Goal: Task Accomplishment & Management: Use online tool/utility

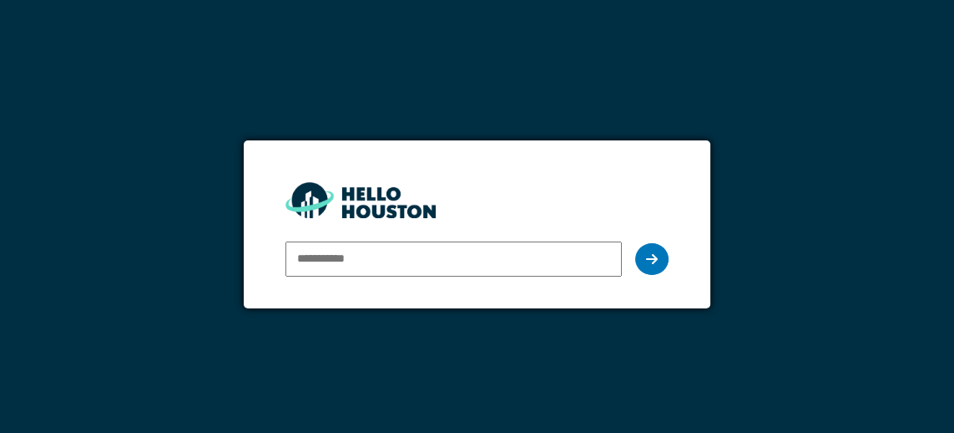
click at [444, 259] on input "email" at bounding box center [454, 258] width 336 height 35
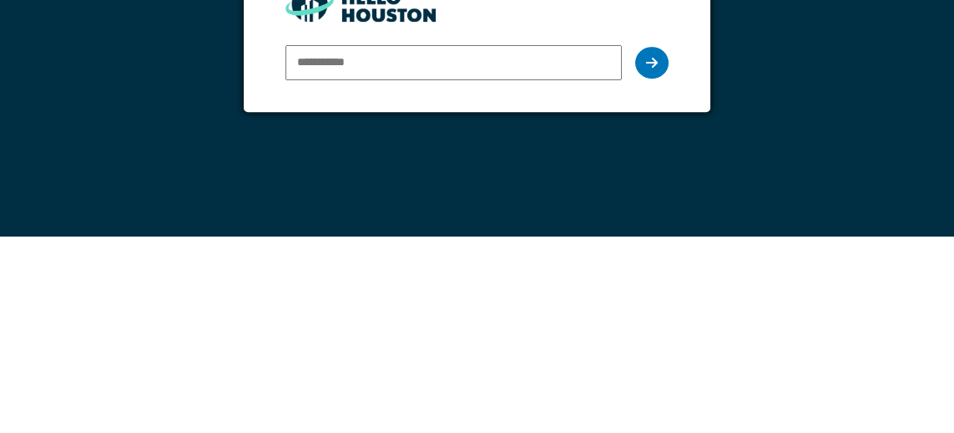
click at [801, 240] on div "You don't seem to have an account yet. Please follow the link given by your com…" at bounding box center [477, 216] width 954 height 433
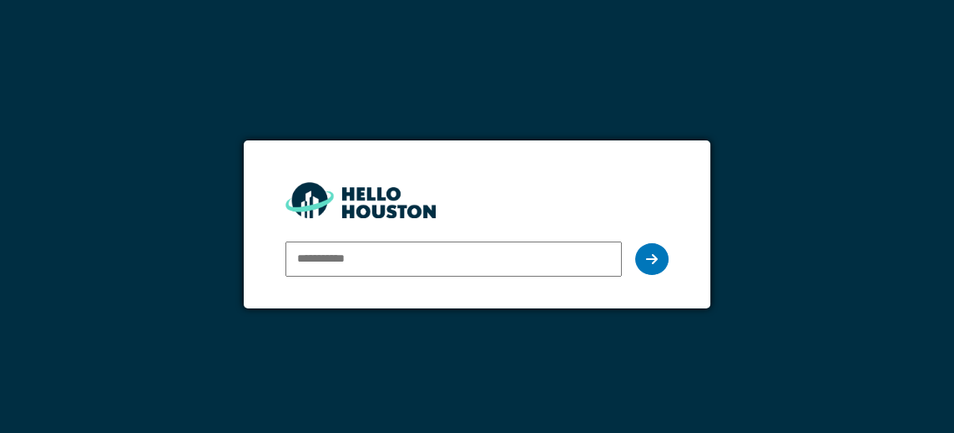
click at [451, 261] on input "email" at bounding box center [454, 258] width 336 height 35
click at [467, 254] on input "email" at bounding box center [454, 258] width 336 height 35
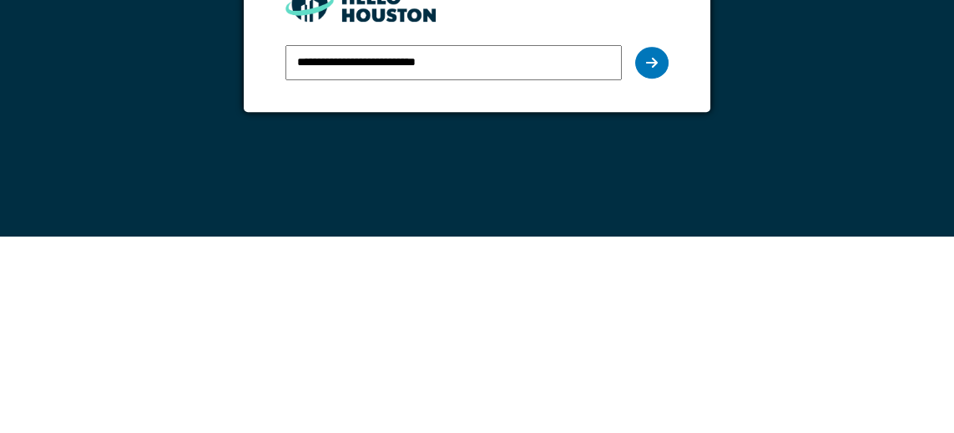
type input "**********"
click at [662, 264] on div at bounding box center [651, 259] width 33 height 32
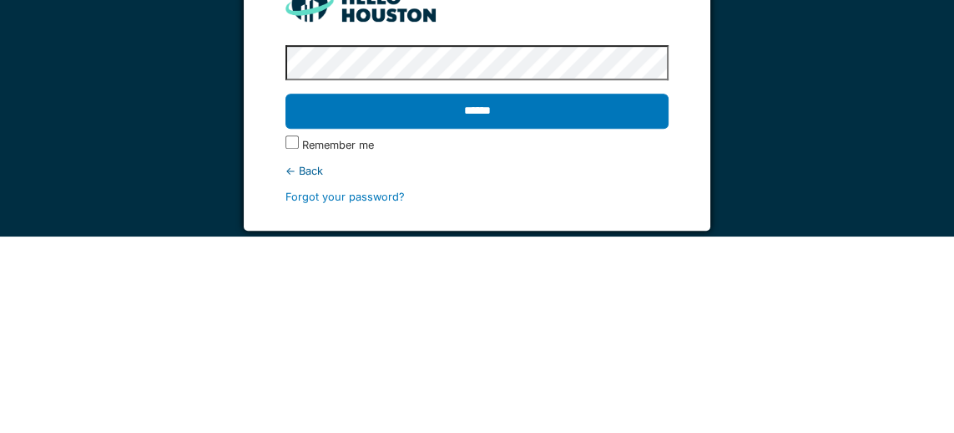
click at [483, 302] on input "******" at bounding box center [477, 307] width 383 height 35
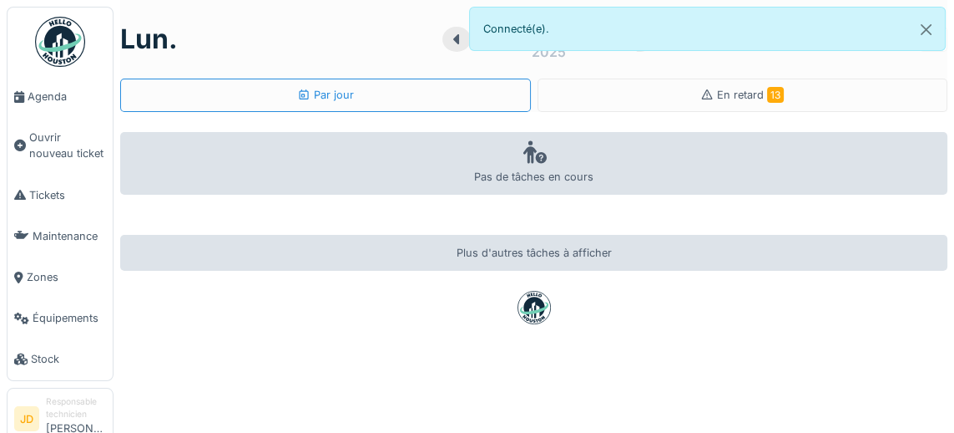
click at [58, 101] on span "Agenda" at bounding box center [67, 97] width 78 height 16
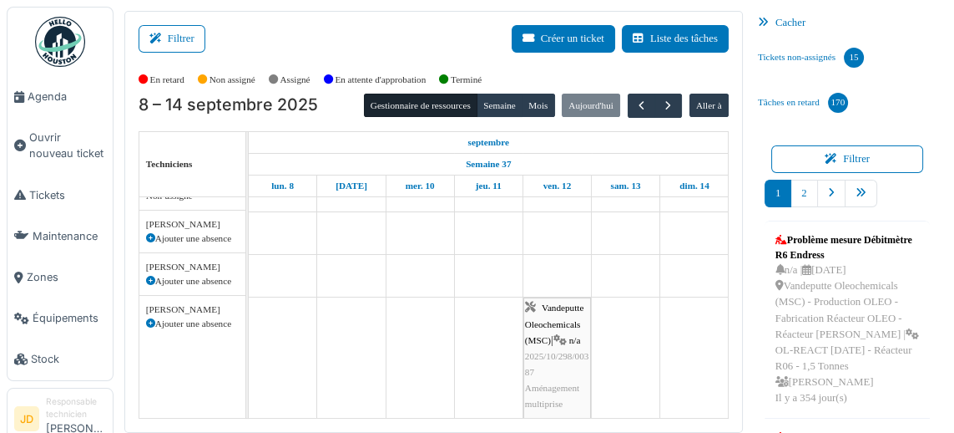
scroll to position [13, 0]
click at [58, 199] on span "Tickets" at bounding box center [67, 195] width 77 height 16
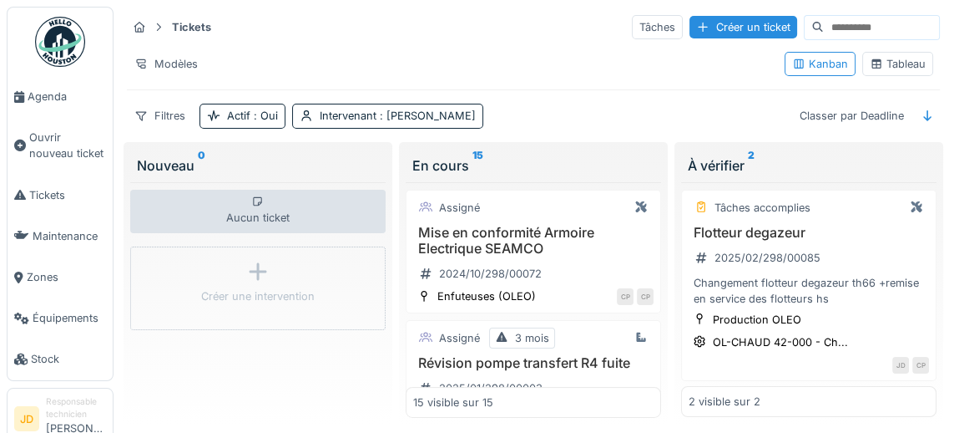
click at [907, 68] on div "Tableau" at bounding box center [898, 64] width 56 height 16
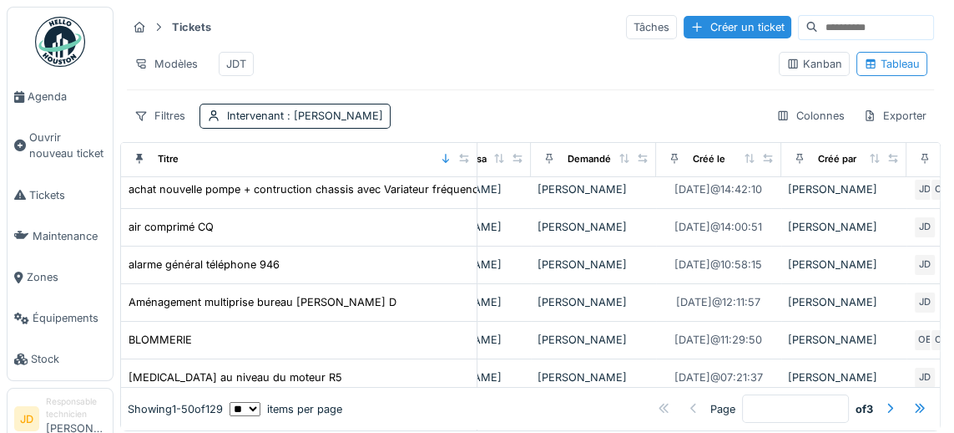
scroll to position [7, 0]
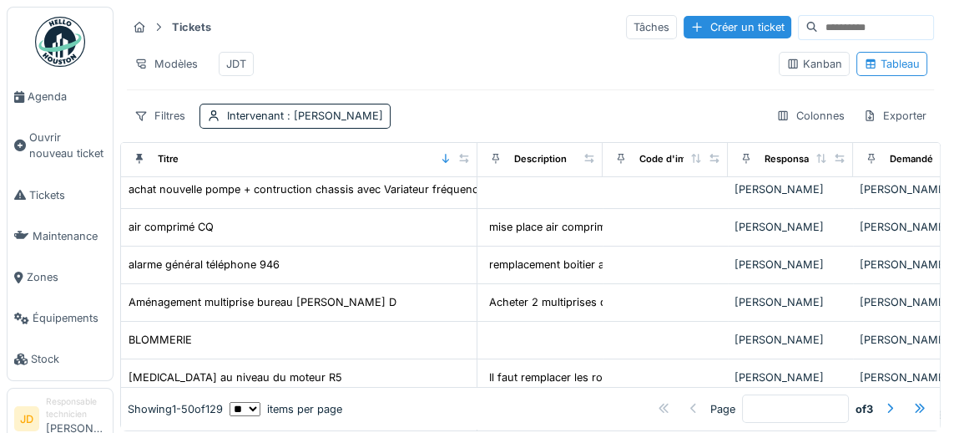
click at [169, 111] on div "Filtres" at bounding box center [160, 116] width 66 height 24
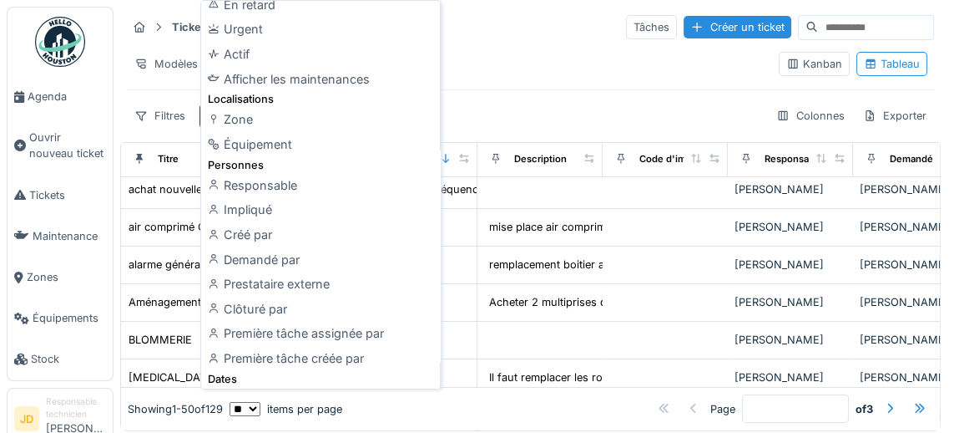
scroll to position [65, 0]
click at [252, 61] on div "Actif" at bounding box center [321, 52] width 232 height 25
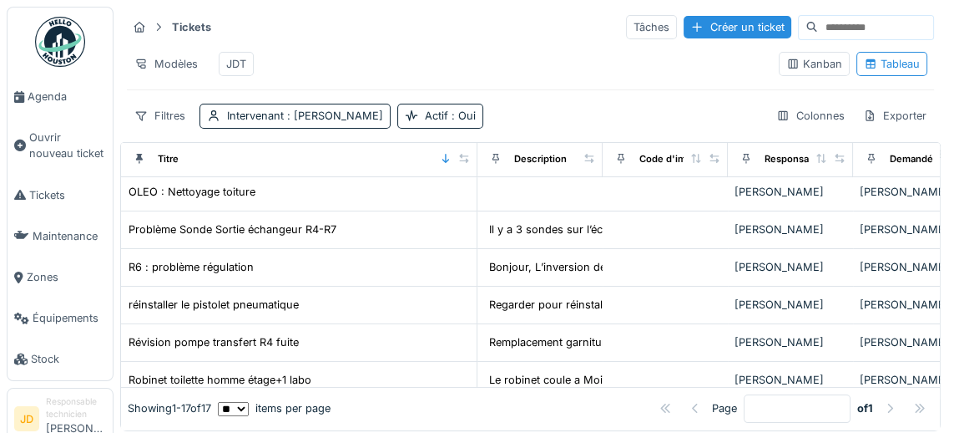
scroll to position [4, 0]
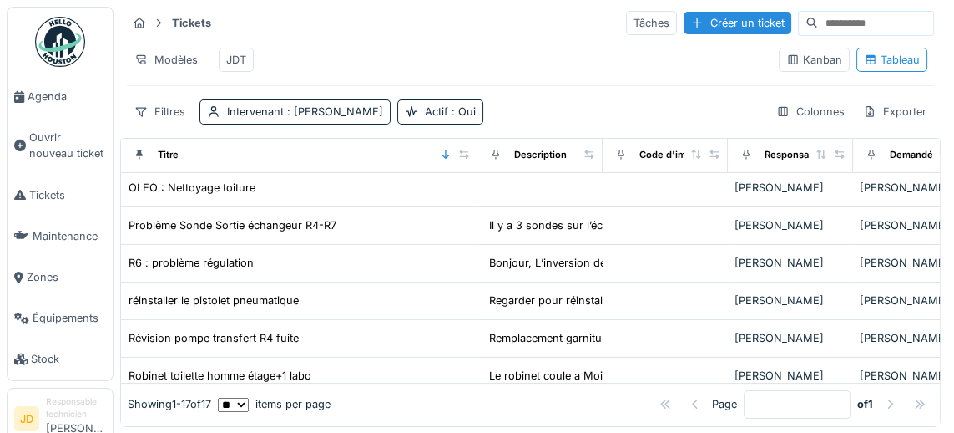
click at [275, 371] on div "Robinet toilette homme étage+1 labo" at bounding box center [220, 375] width 183 height 16
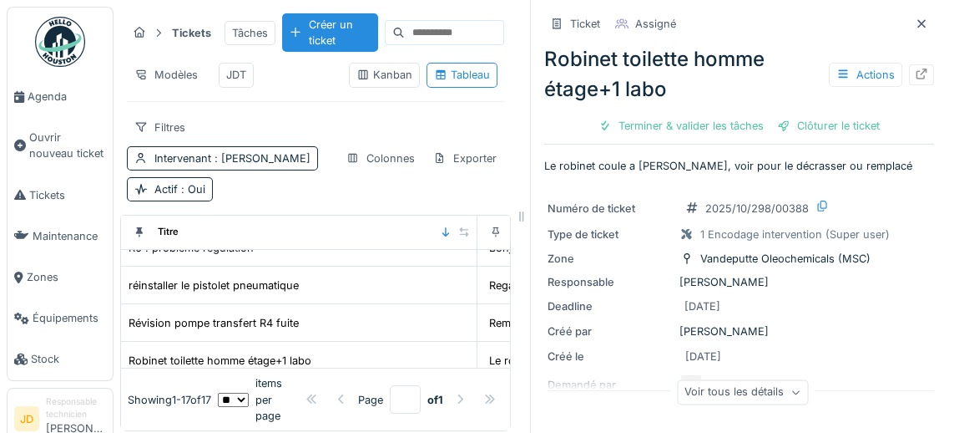
click at [930, 82] on div at bounding box center [921, 74] width 25 height 21
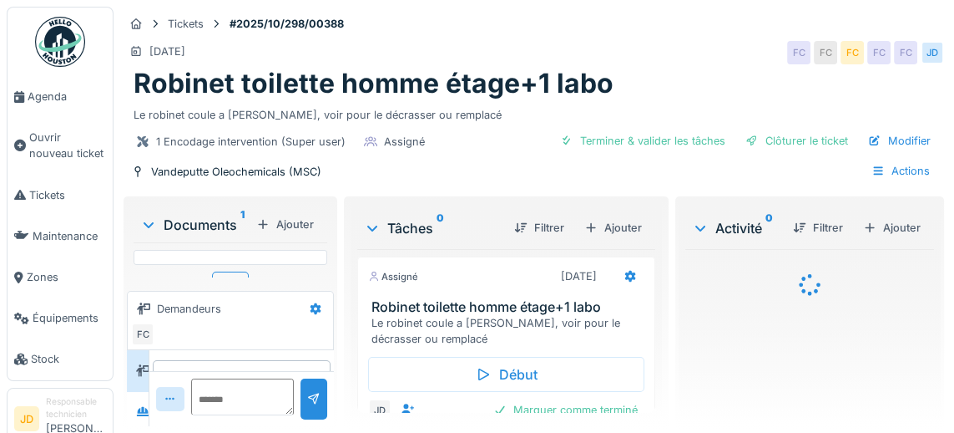
scroll to position [3, 0]
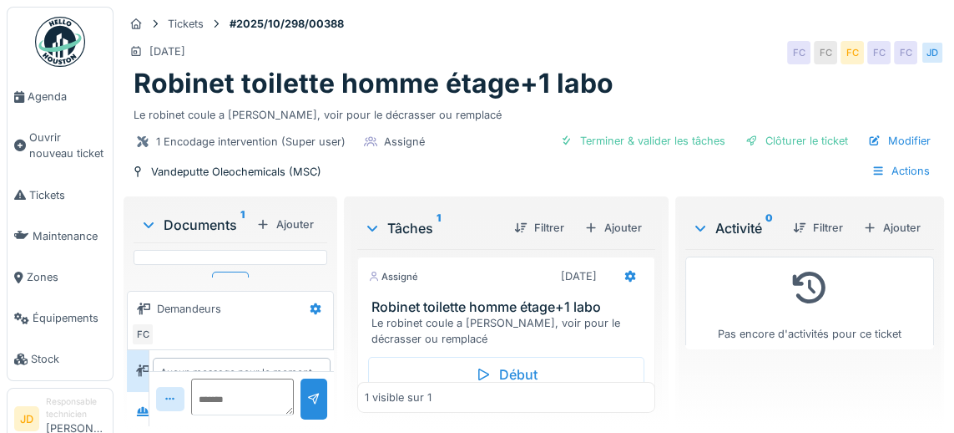
click at [445, 258] on div "Assigné [DATE]" at bounding box center [506, 272] width 296 height 31
click at [398, 257] on div "Assigné [DATE]" at bounding box center [506, 272] width 296 height 31
click at [383, 270] on div "Assigné" at bounding box center [393, 277] width 50 height 14
click at [503, 357] on div "Début" at bounding box center [506, 374] width 276 height 35
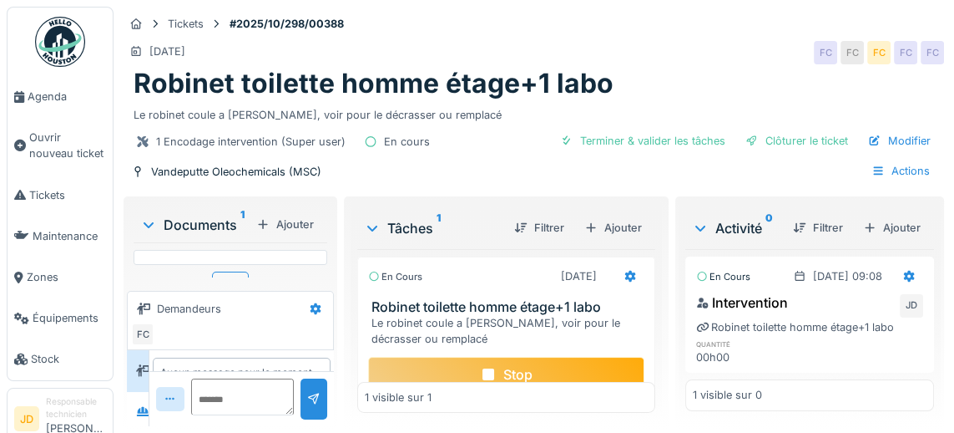
click at [574, 357] on div "Stop" at bounding box center [506, 374] width 276 height 35
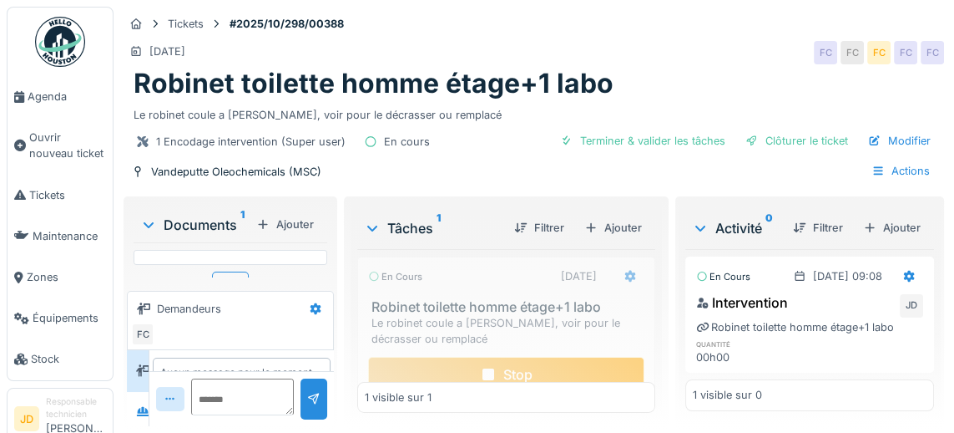
click at [569, 357] on div "Stop" at bounding box center [506, 374] width 276 height 35
click at [559, 357] on div "Stop" at bounding box center [506, 374] width 276 height 35
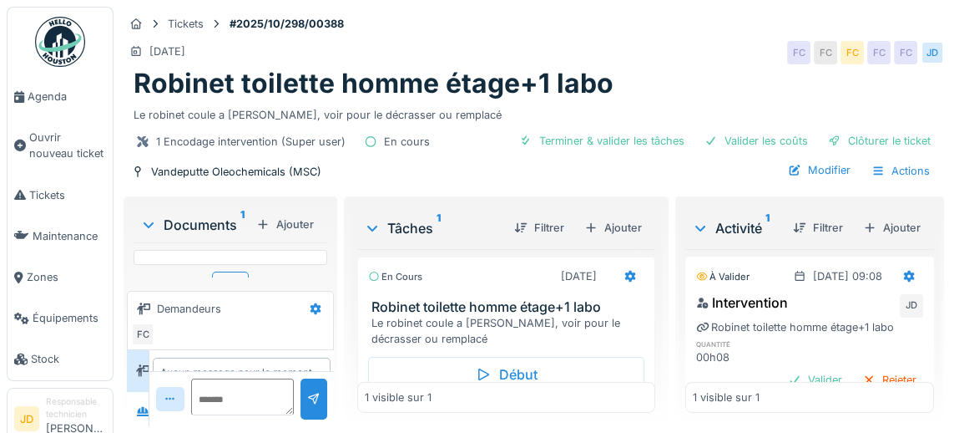
scroll to position [80, 0]
click at [615, 398] on div "Marquer comme terminé" at bounding box center [566, 409] width 158 height 23
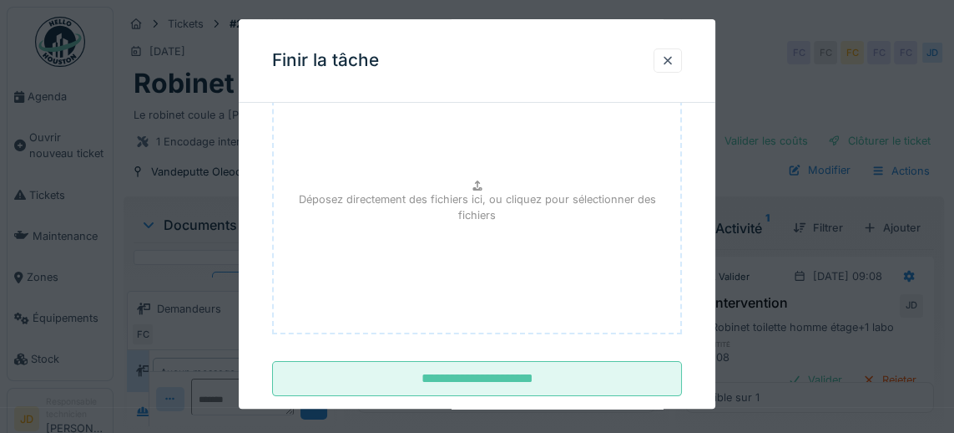
scroll to position [252, 0]
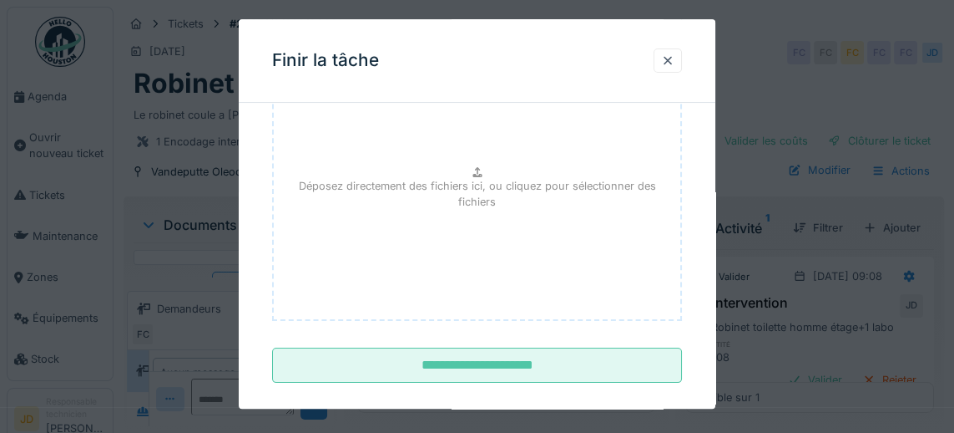
click at [593, 371] on input "**********" at bounding box center [477, 364] width 411 height 35
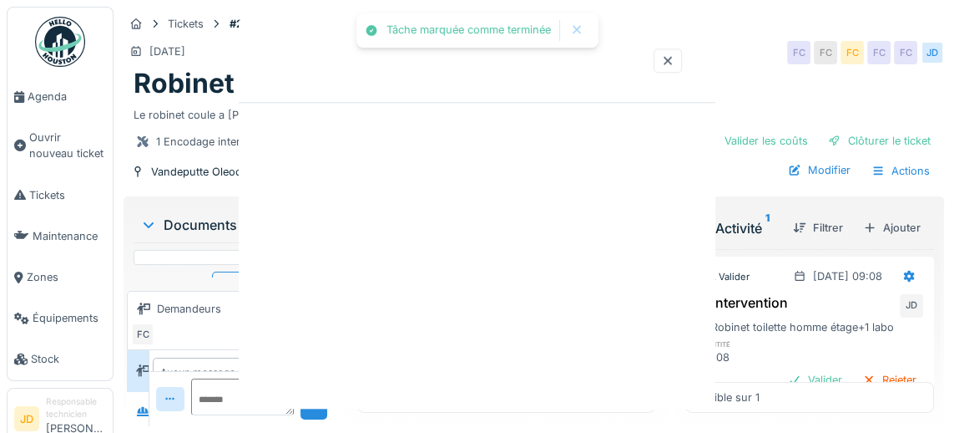
scroll to position [0, 0]
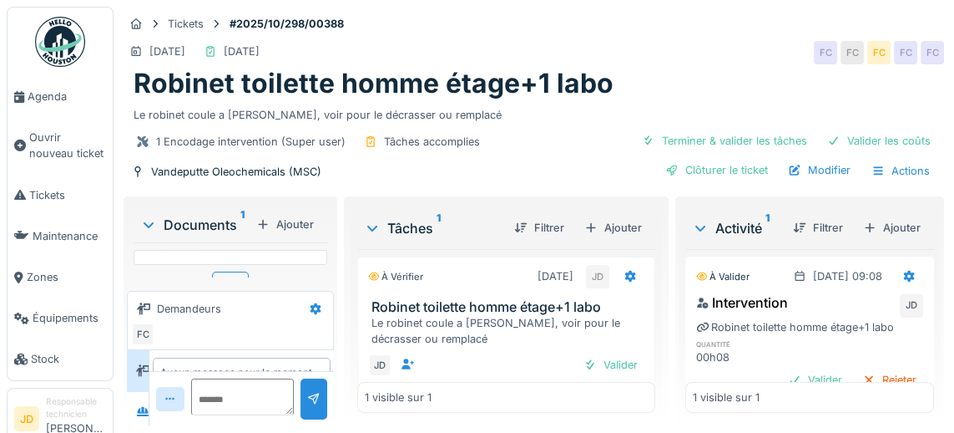
click at [748, 129] on div "Terminer & valider les tâches" at bounding box center [724, 140] width 179 height 23
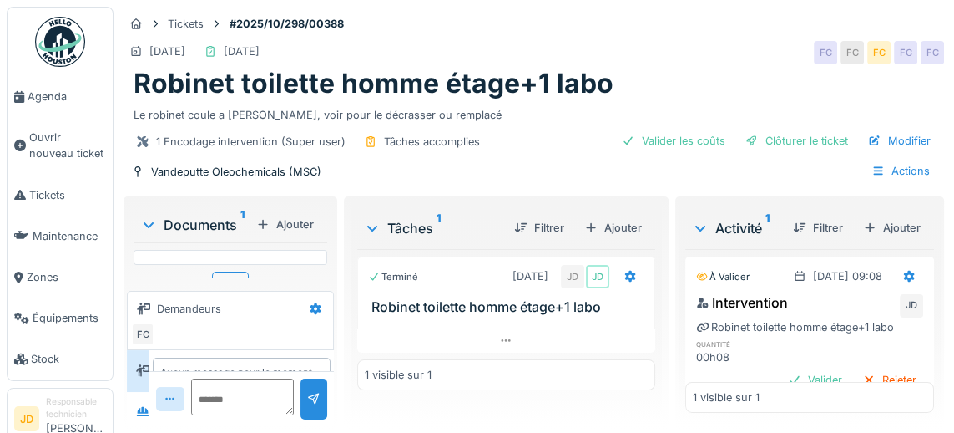
click at [814, 129] on div "Clôturer le ticket" at bounding box center [797, 140] width 116 height 23
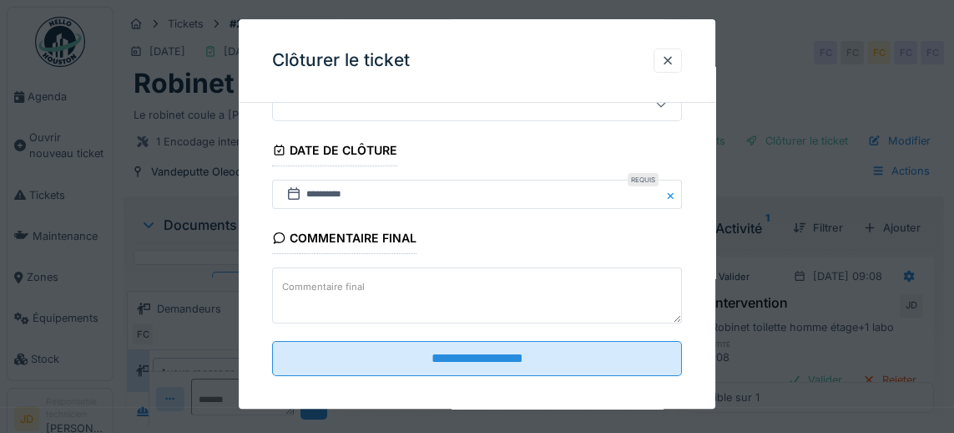
scroll to position [182, 0]
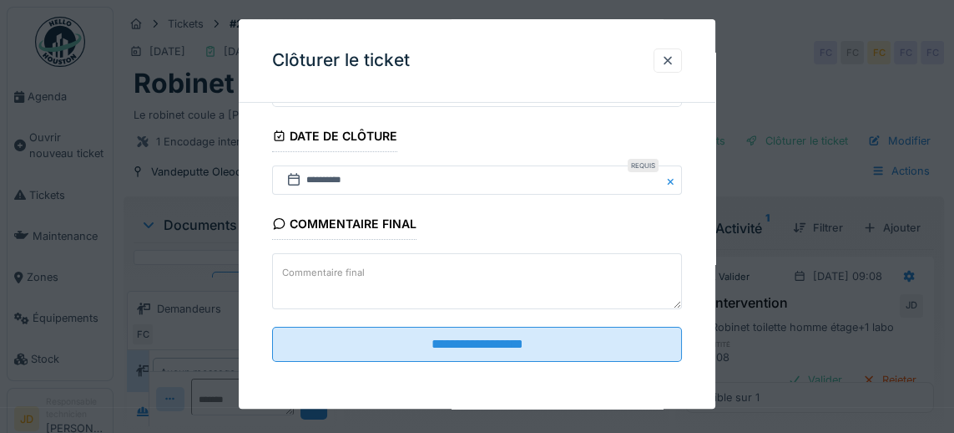
click at [542, 354] on input "**********" at bounding box center [477, 343] width 411 height 35
click at [551, 337] on input "**********" at bounding box center [477, 343] width 411 height 35
click at [551, 352] on div "**********" at bounding box center [478, 213] width 478 height 389
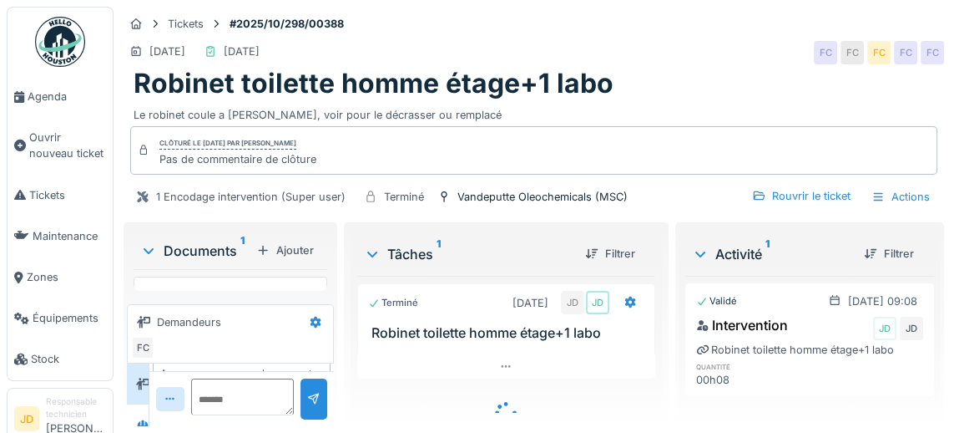
scroll to position [80, 0]
click at [48, 146] on span "Ouvrir nouveau ticket" at bounding box center [67, 145] width 77 height 32
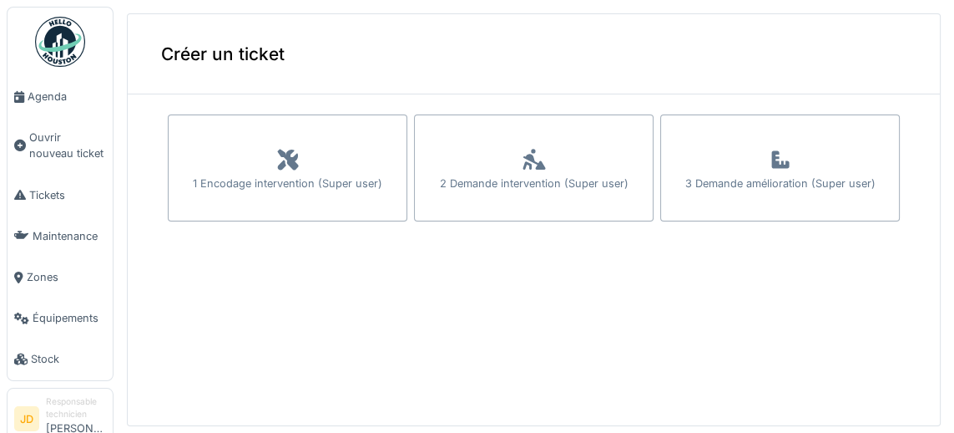
click at [382, 174] on div "1 Encodage intervention (Super user)" at bounding box center [288, 167] width 240 height 107
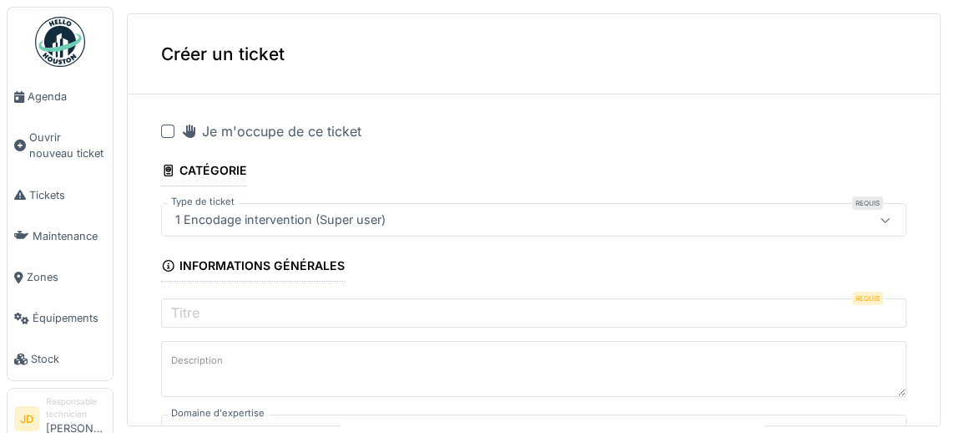
click at [184, 134] on icon at bounding box center [189, 130] width 17 height 13
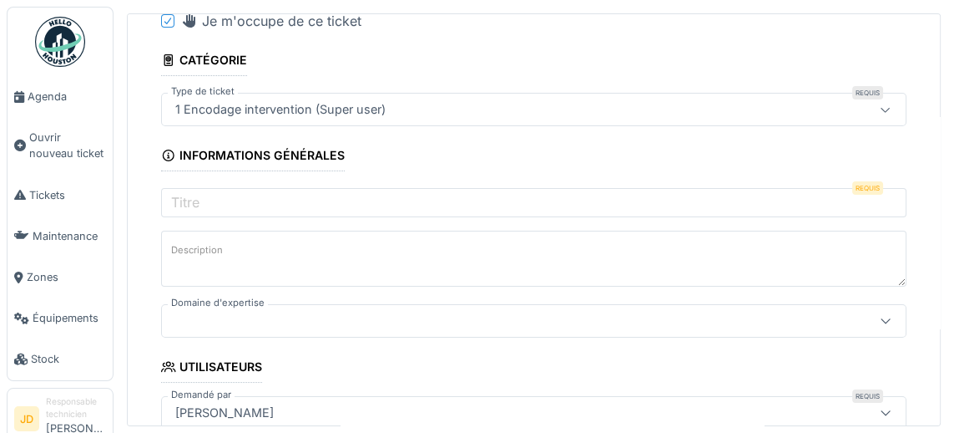
scroll to position [117, 0]
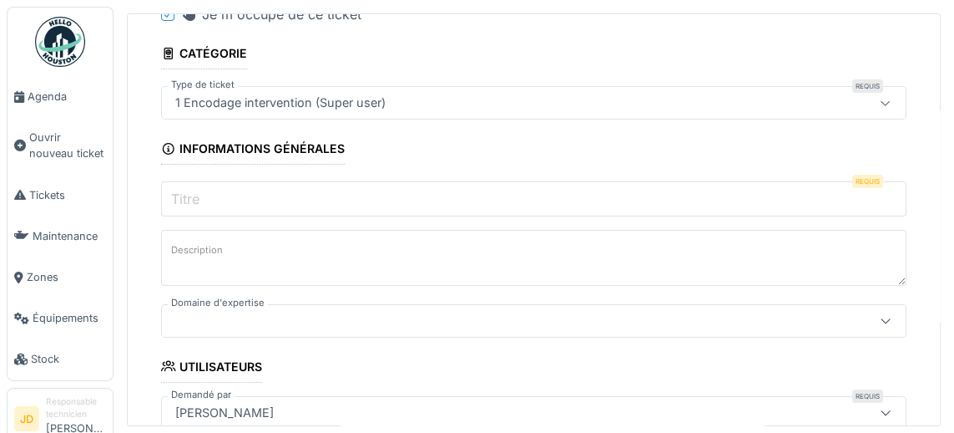
click at [388, 207] on input "Titre" at bounding box center [534, 198] width 746 height 35
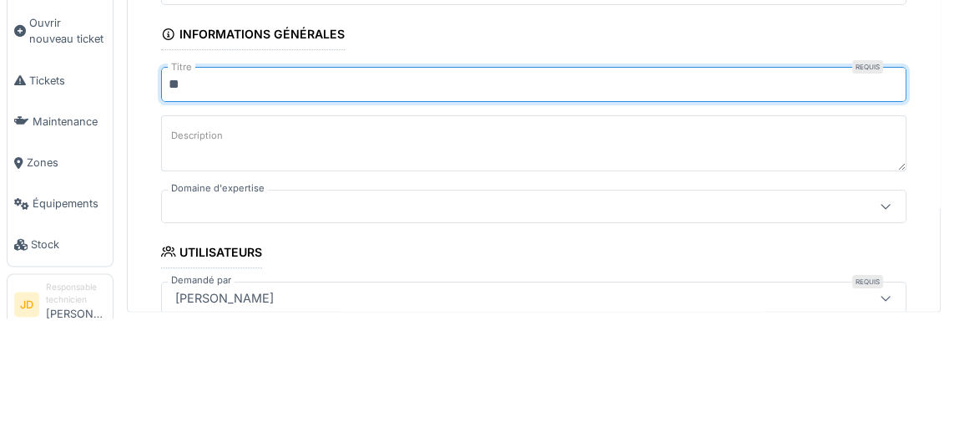
type input "*"
